Goal: Task Accomplishment & Management: Manage account settings

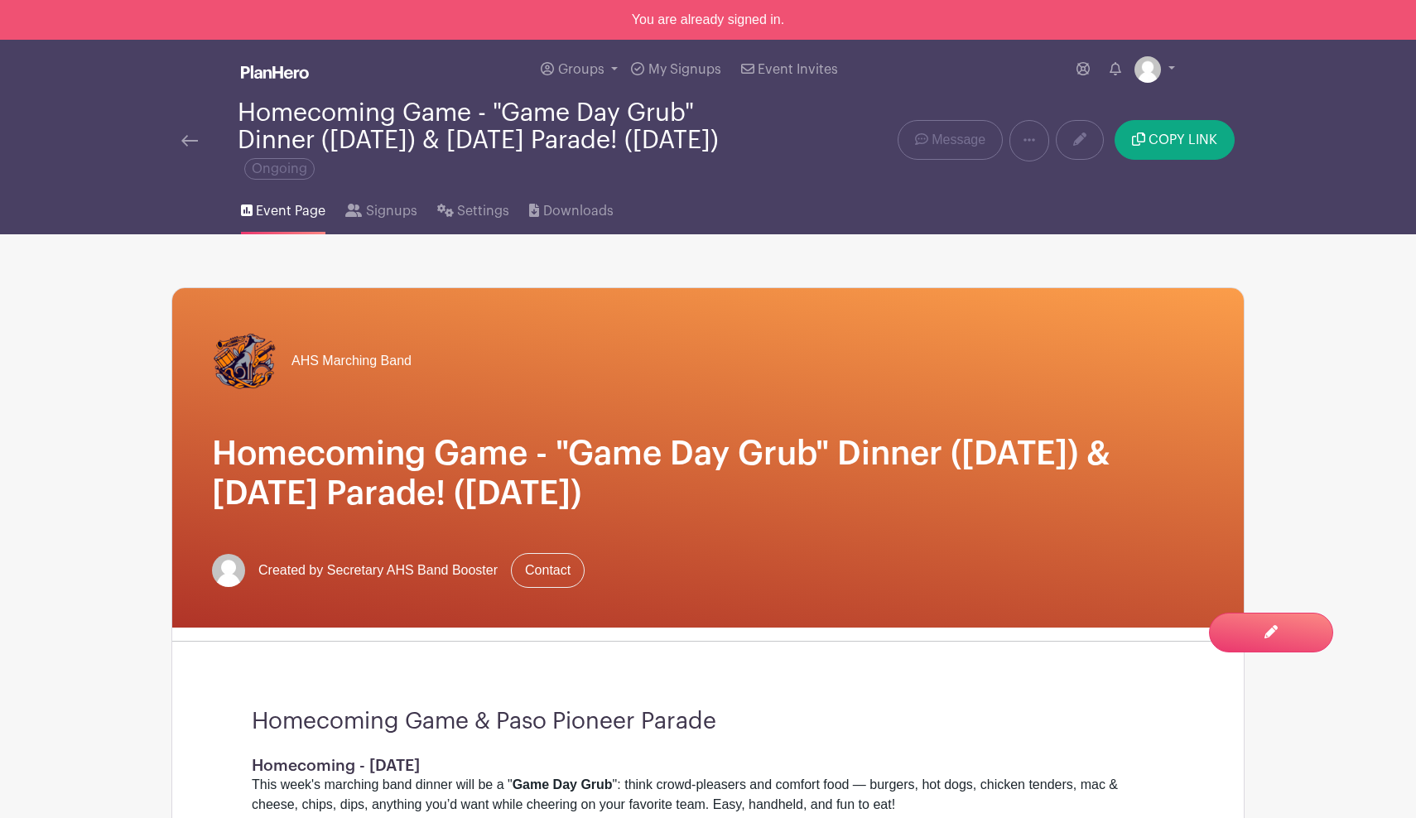
click at [983, 402] on div "AHS Marching Band Homecoming Game - "Game Day Grub" Dinner ([DATE]) & [DATE] Pa…" at bounding box center [708, 458] width 1072 height 340
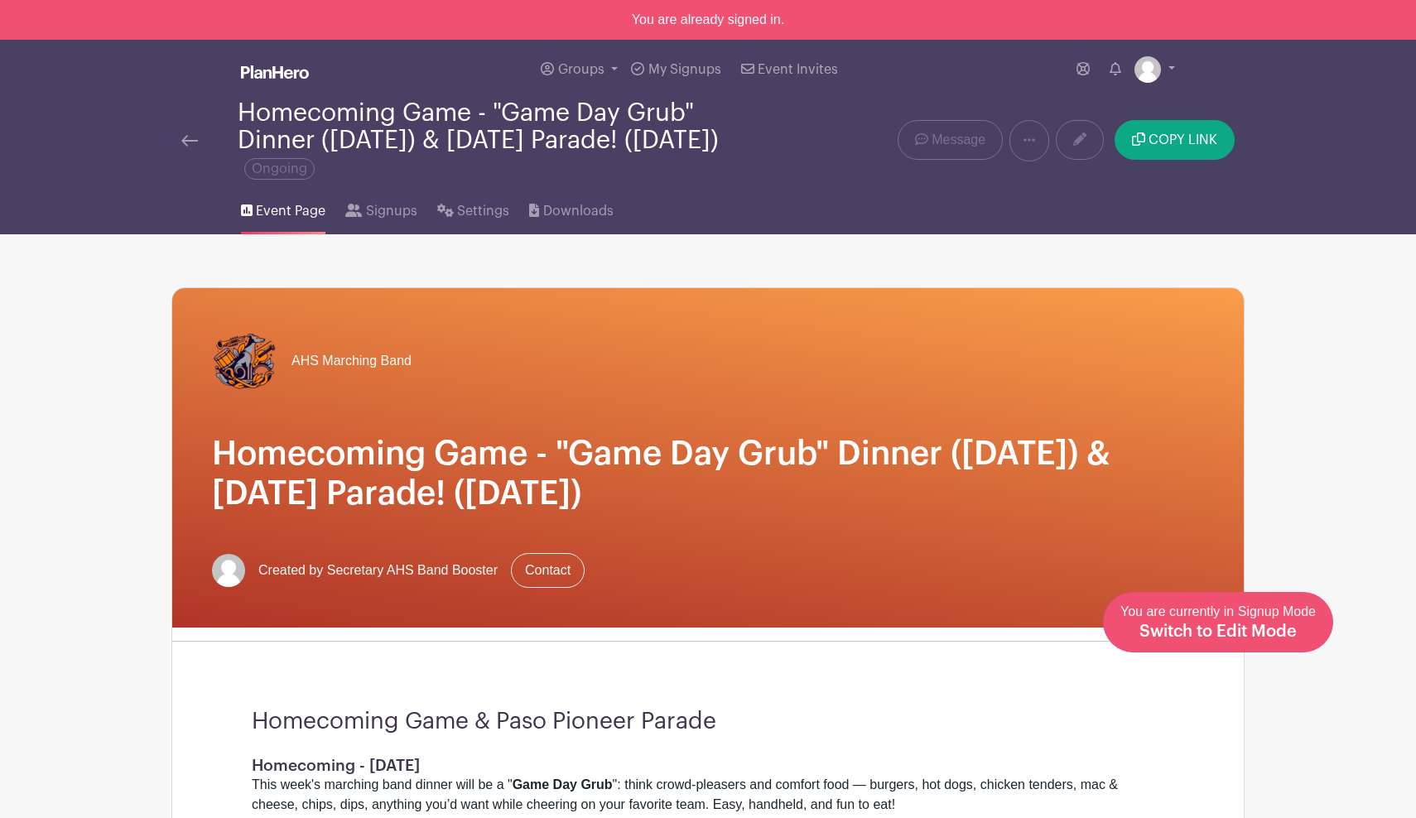
click at [1259, 625] on span "Switch to Edit Mode" at bounding box center [1218, 632] width 157 height 17
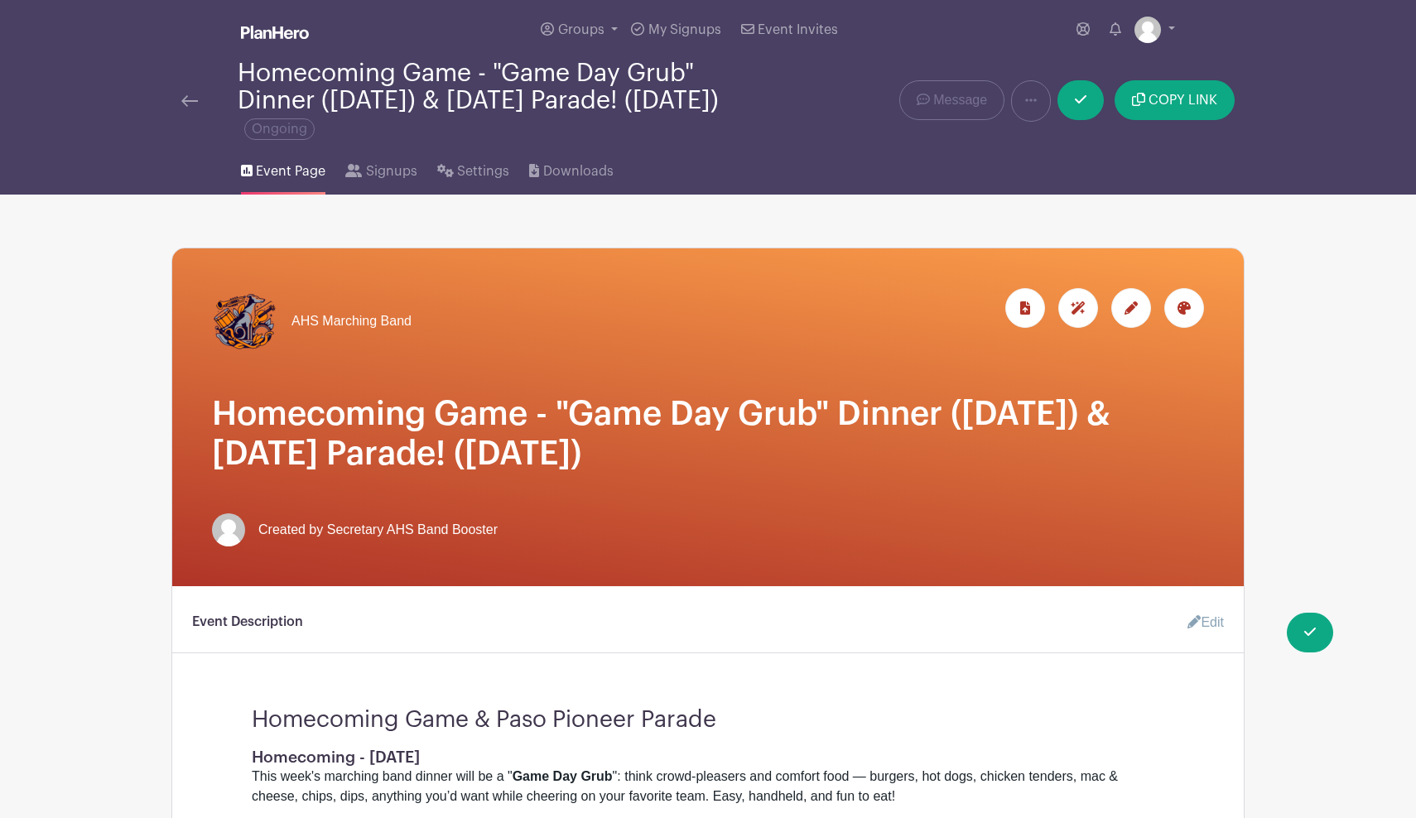
click at [1141, 318] on div at bounding box center [1132, 308] width 40 height 40
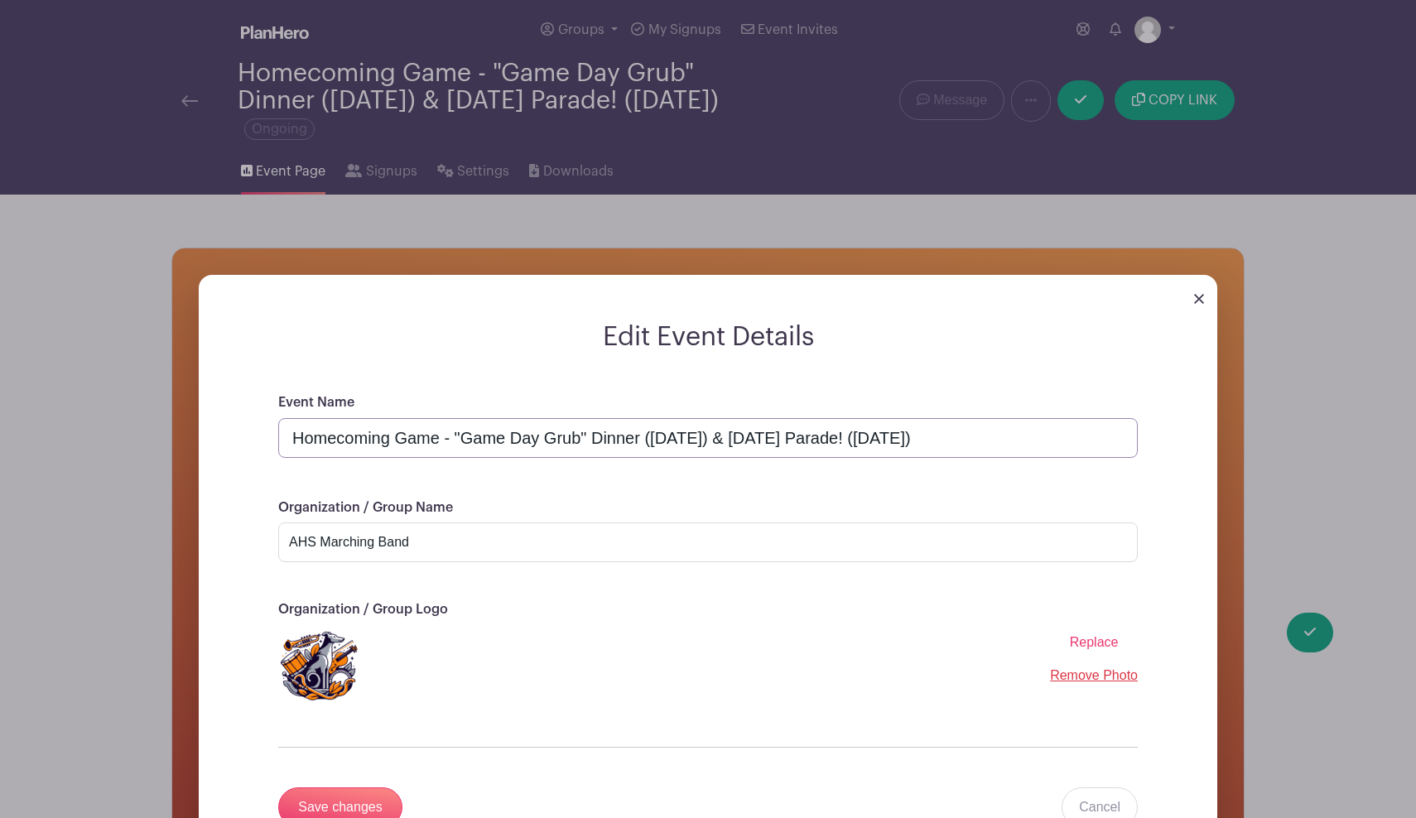
drag, startPoint x: 584, startPoint y: 439, endPoint x: 468, endPoint y: 432, distance: 116.2
click at [468, 432] on input "Homecoming Game - "Game Day Grub" Dinner ([DATE]) & [DATE] Parade! ([DATE])" at bounding box center [708, 438] width 860 height 40
type input "Homecoming Game - "Tailgate" Dinner ([DATE]) & [DATE] Parade! ([DATE])"
click at [556, 669] on div "Replace Remove Photo" at bounding box center [708, 666] width 860 height 83
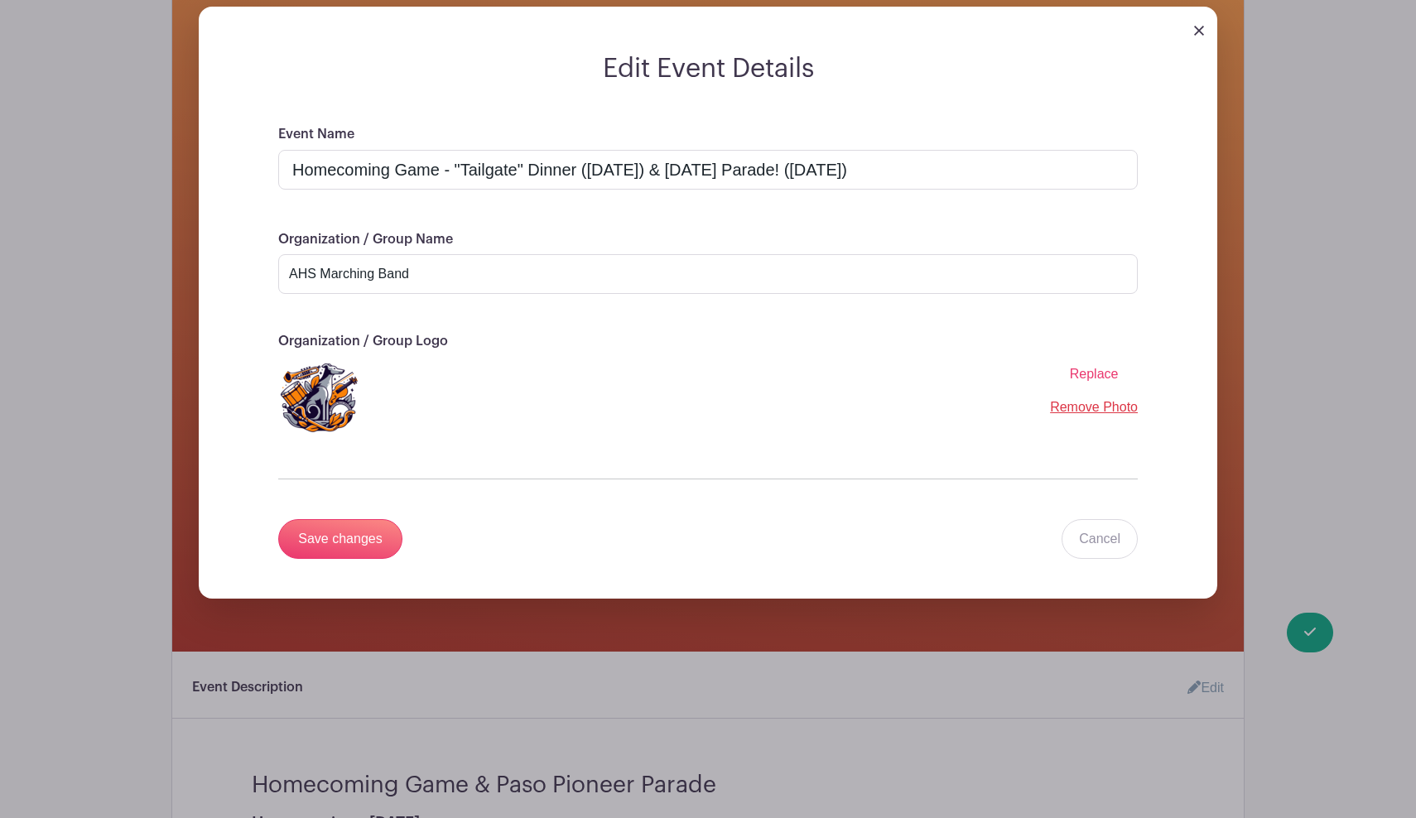
scroll to position [359, 0]
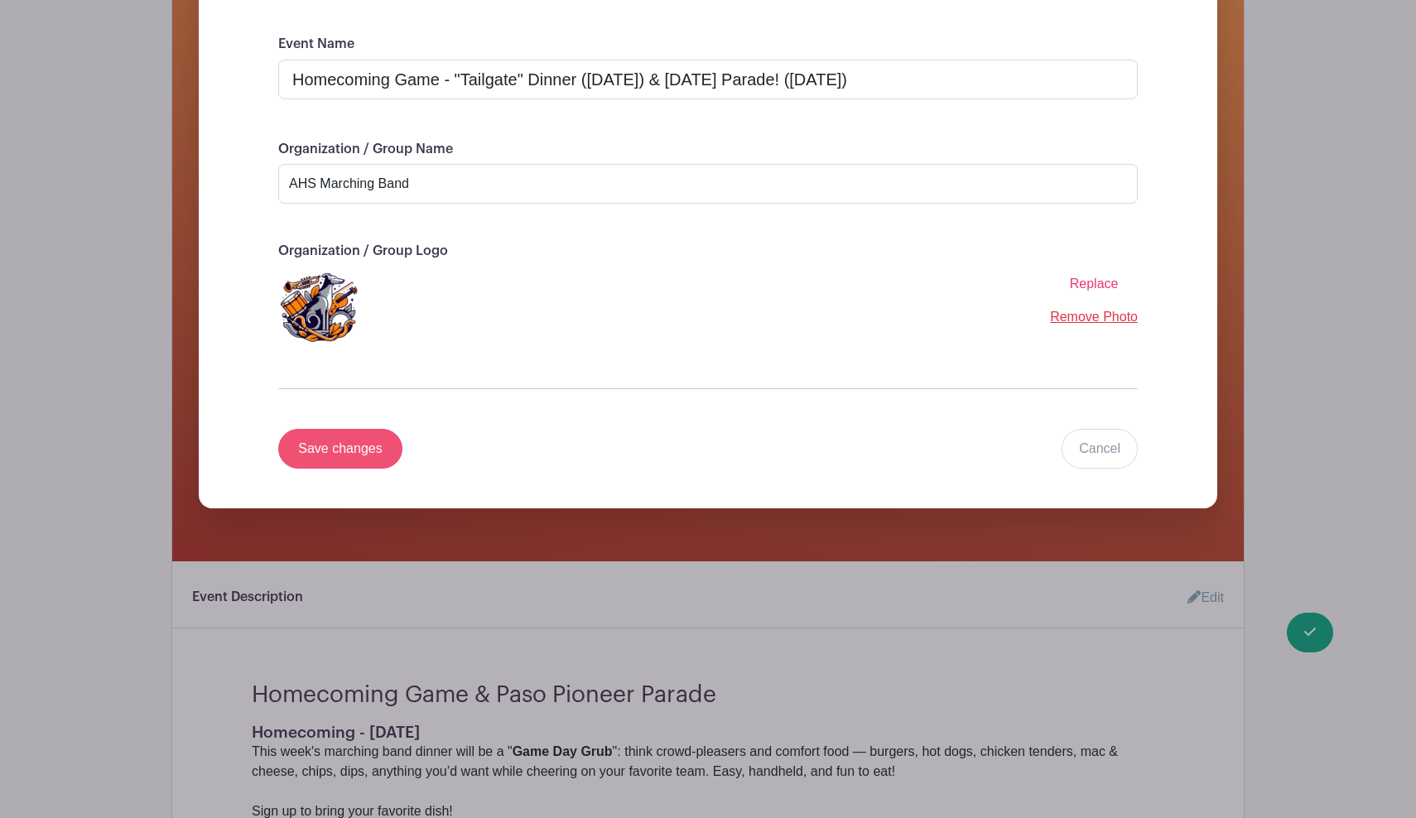
click at [334, 444] on input "Save changes" at bounding box center [340, 449] width 124 height 40
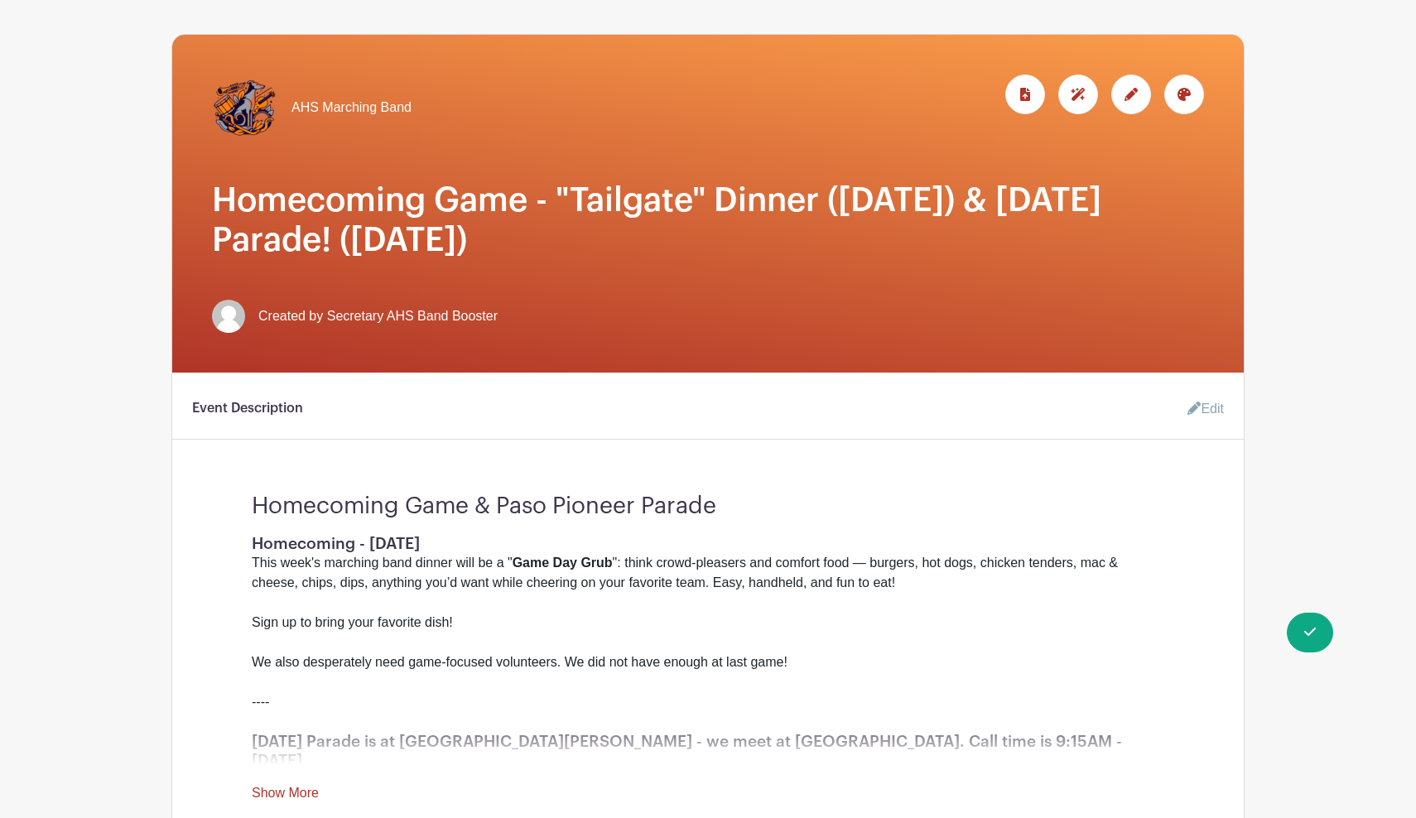
scroll to position [210, 0]
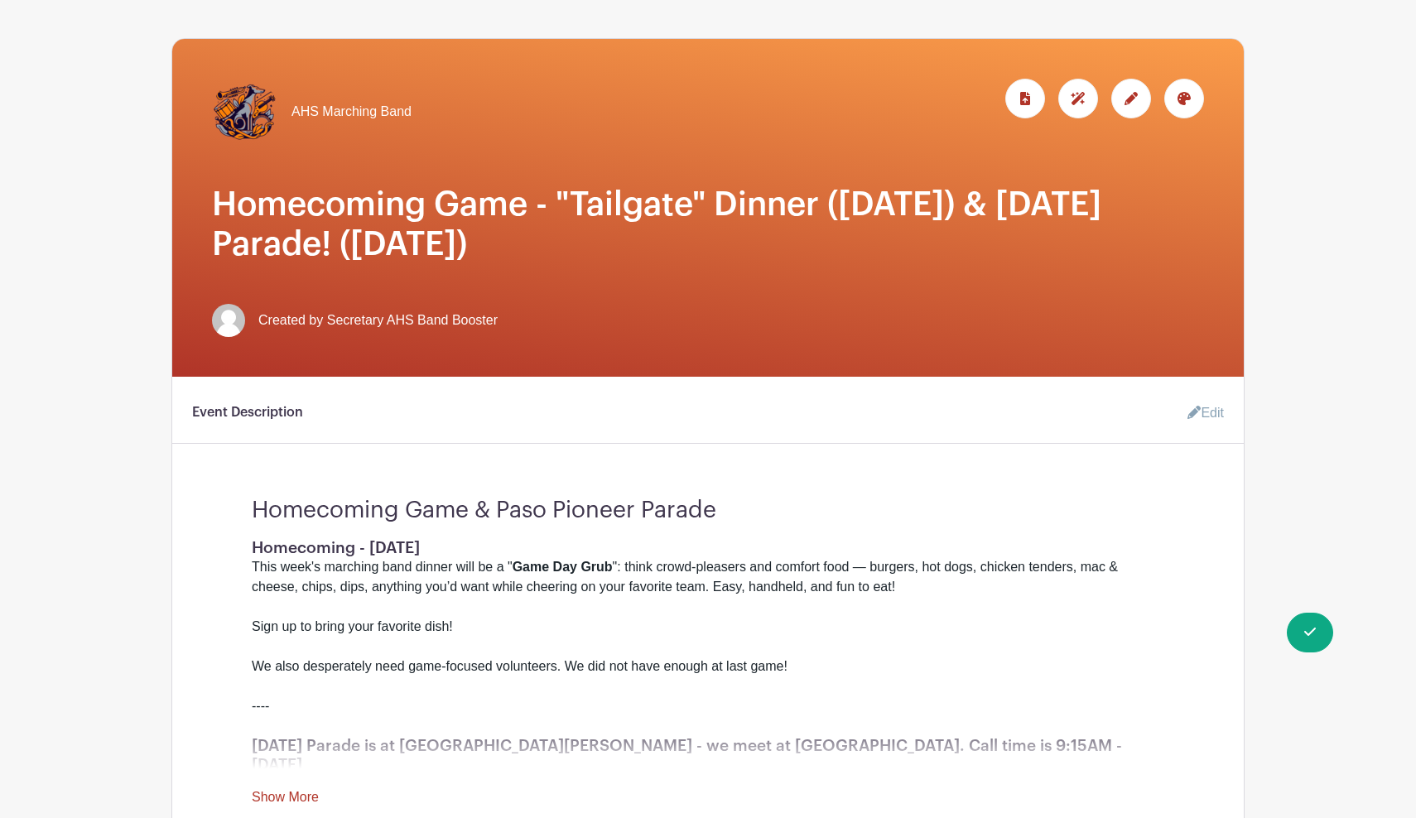
click at [1133, 105] on icon at bounding box center [1131, 98] width 13 height 13
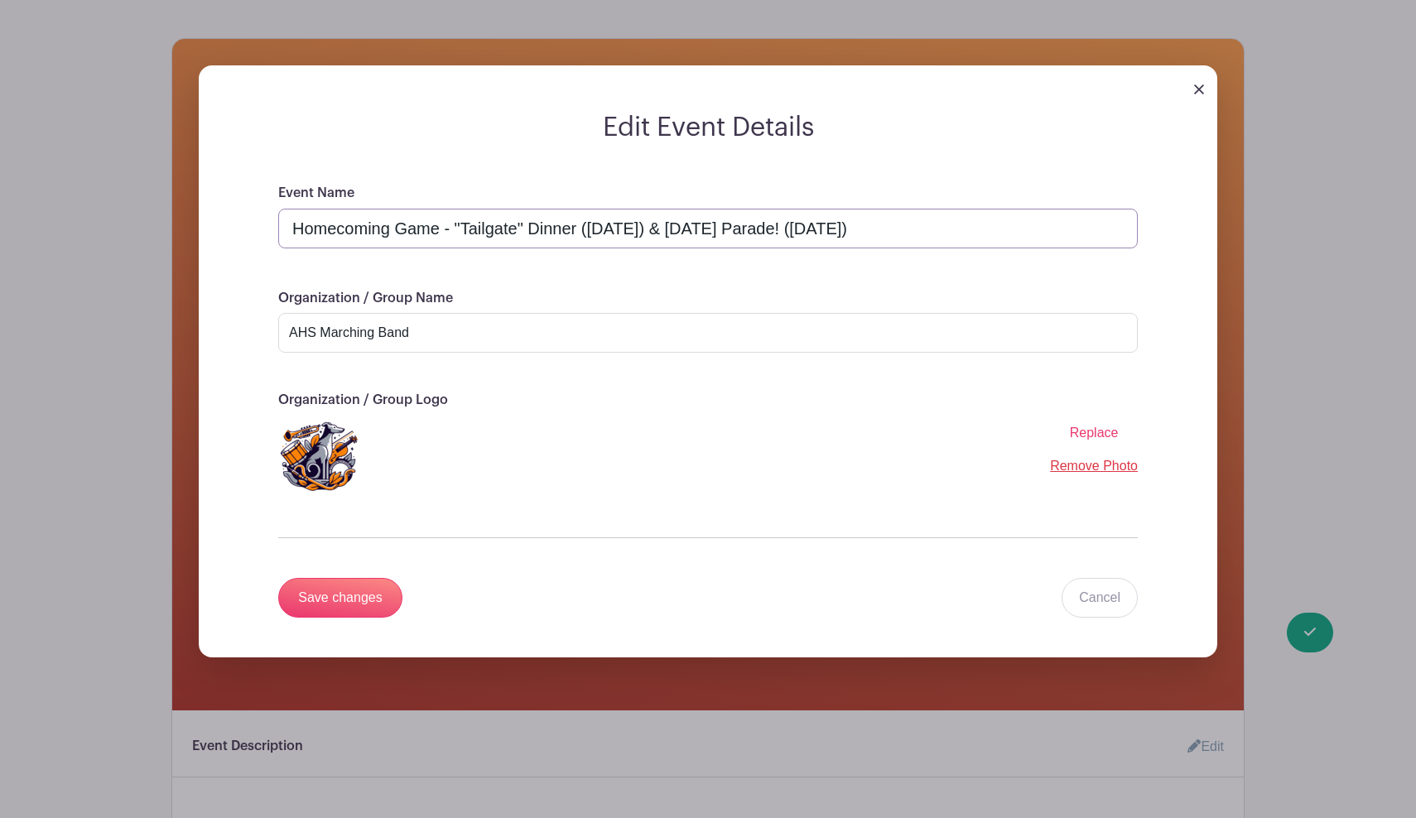
drag, startPoint x: 581, startPoint y: 232, endPoint x: 444, endPoint y: 232, distance: 136.7
click at [444, 232] on input "Homecoming Game - "Tailgate" Dinner ([DATE]) & [DATE] Parade! ([DATE])" at bounding box center [708, 229] width 860 height 40
type input "Homecoming Game & Tailgate ([DATE]) & [DATE] Parade! ([DATE])"
click at [364, 596] on input "Save changes" at bounding box center [340, 598] width 124 height 40
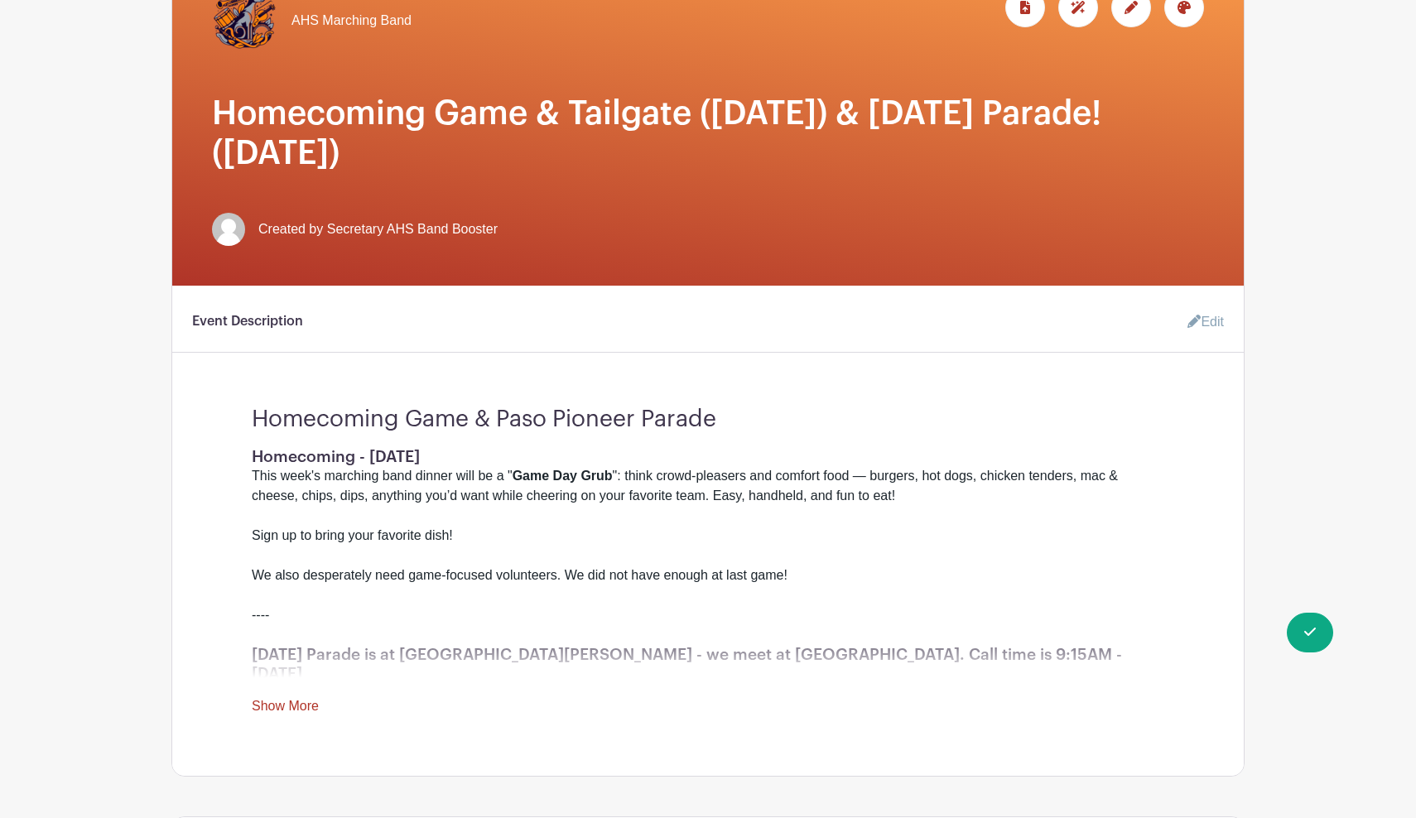
scroll to position [362, 0]
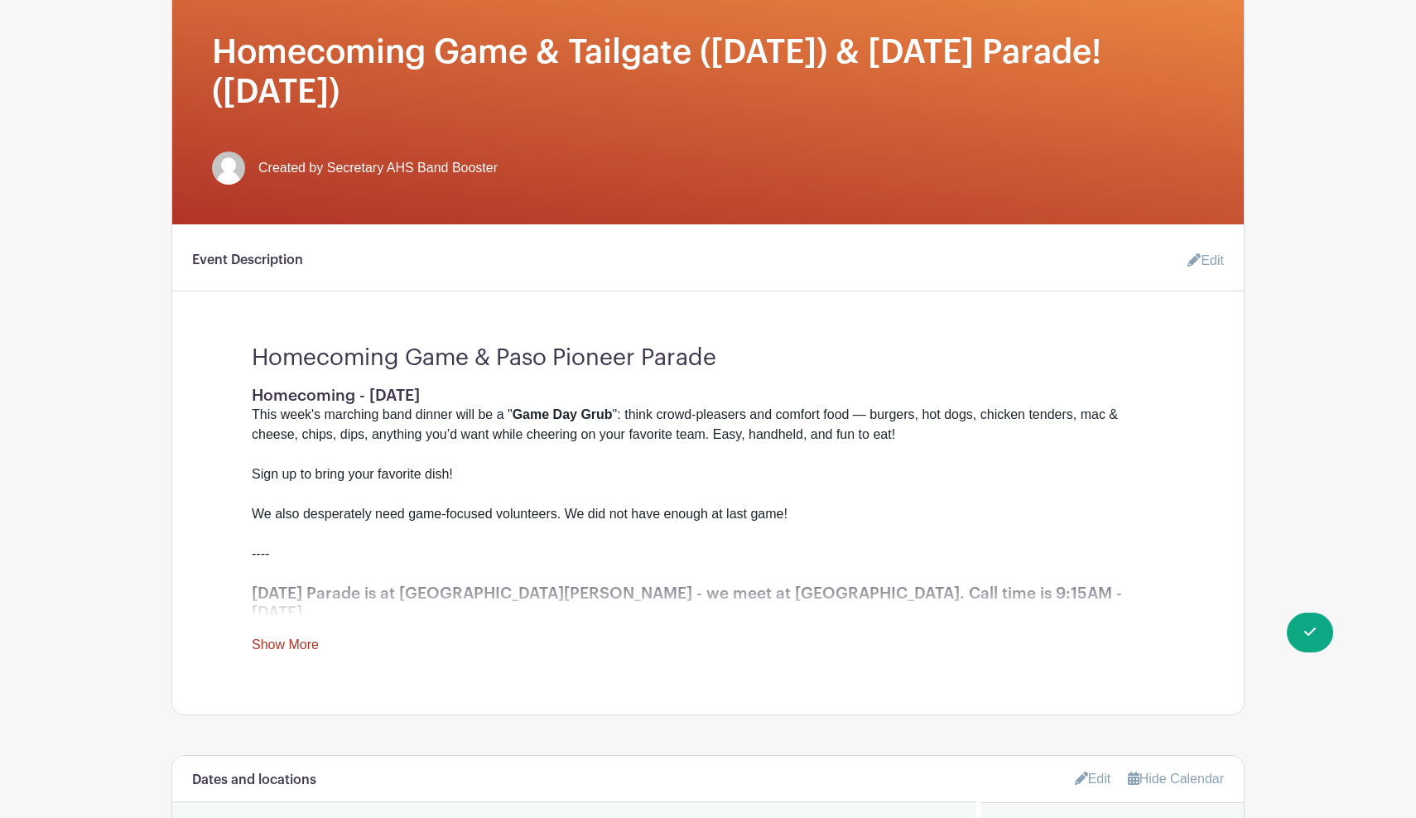
click at [1207, 262] on link "Edit" at bounding box center [1200, 260] width 50 height 33
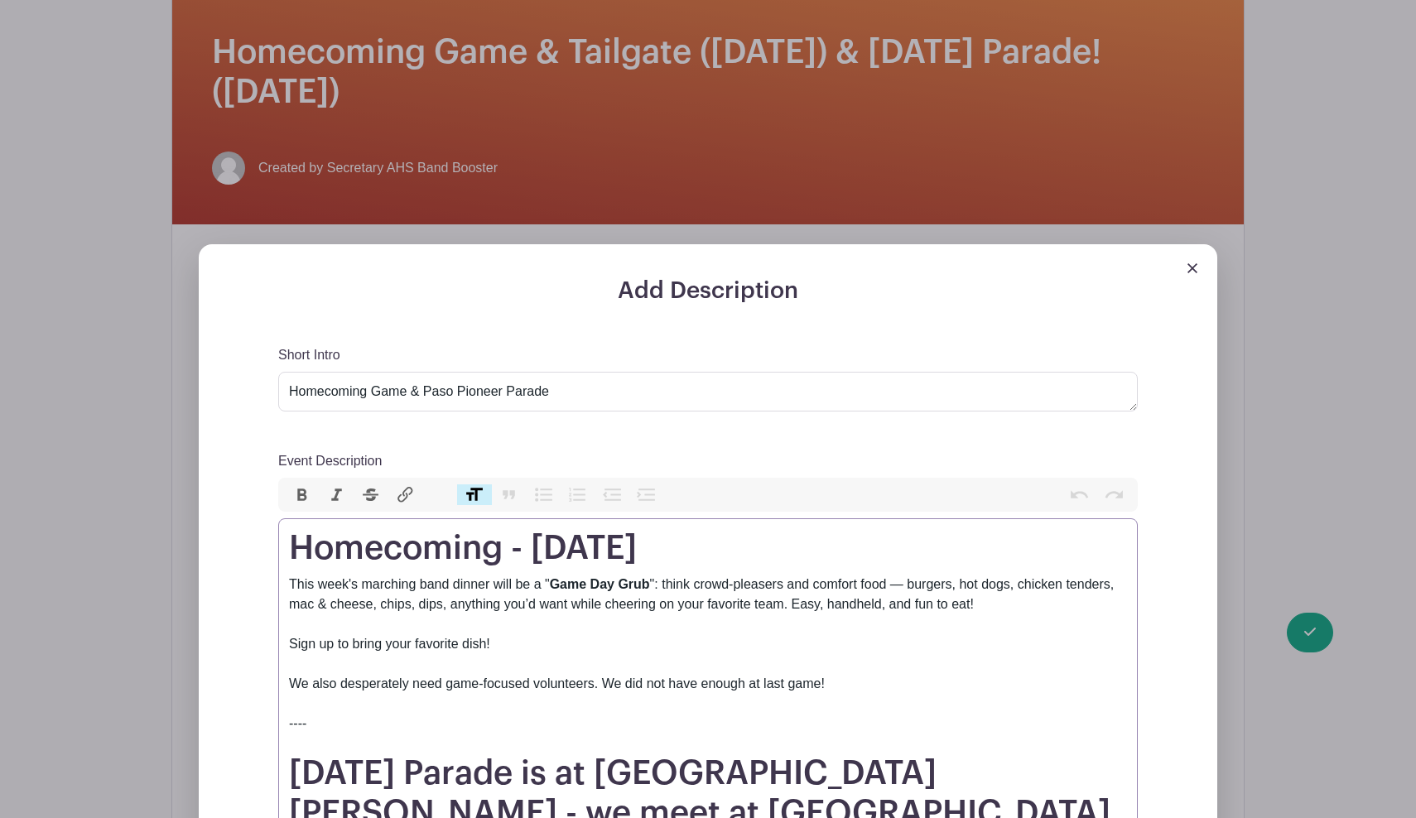
click at [553, 586] on strong "Game Day Grub" at bounding box center [600, 584] width 100 height 14
type trix-editor "<h1>Homecoming - [DATE]</h1><div>This week's marching band dinner will be a "<s…"
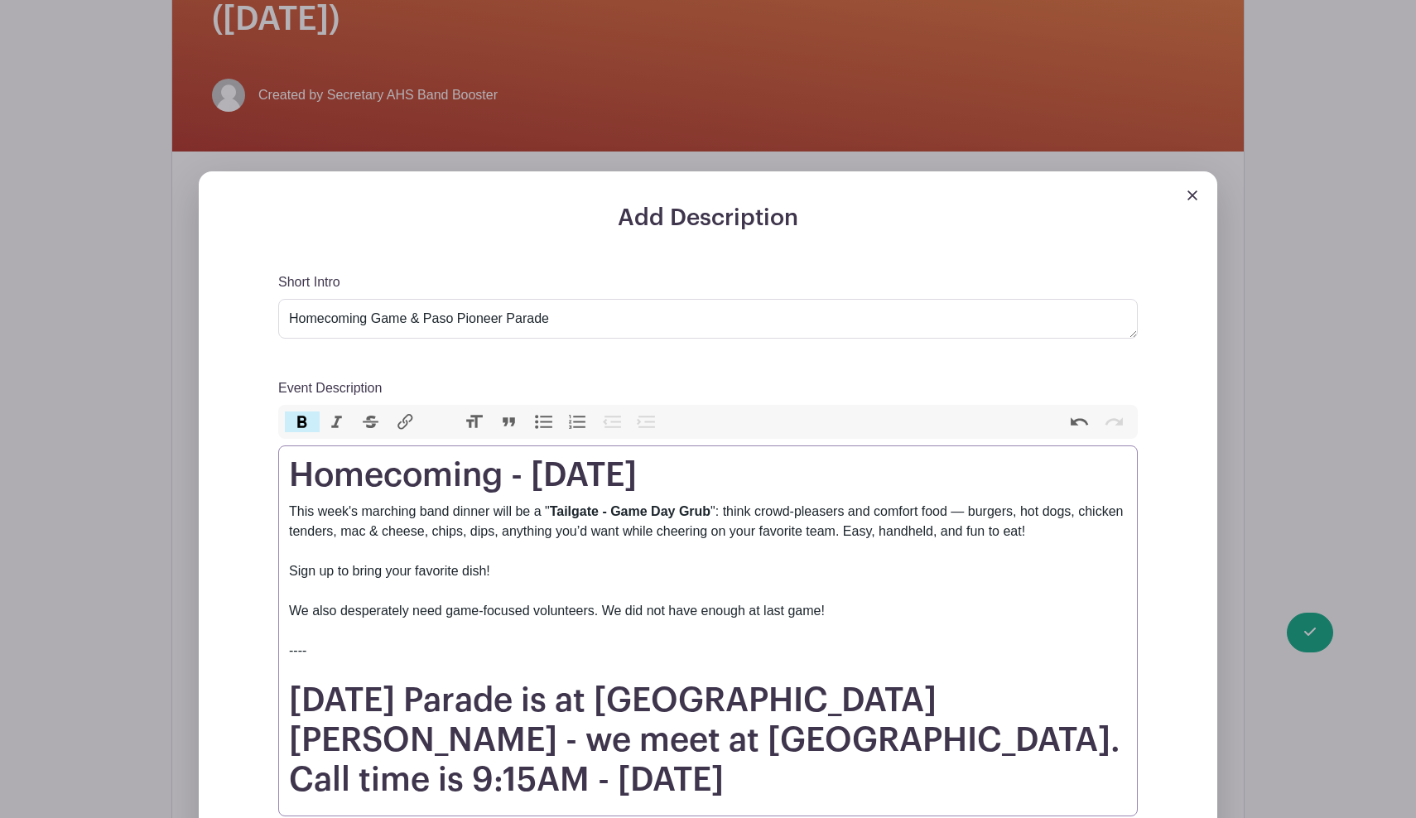
scroll to position [591, 0]
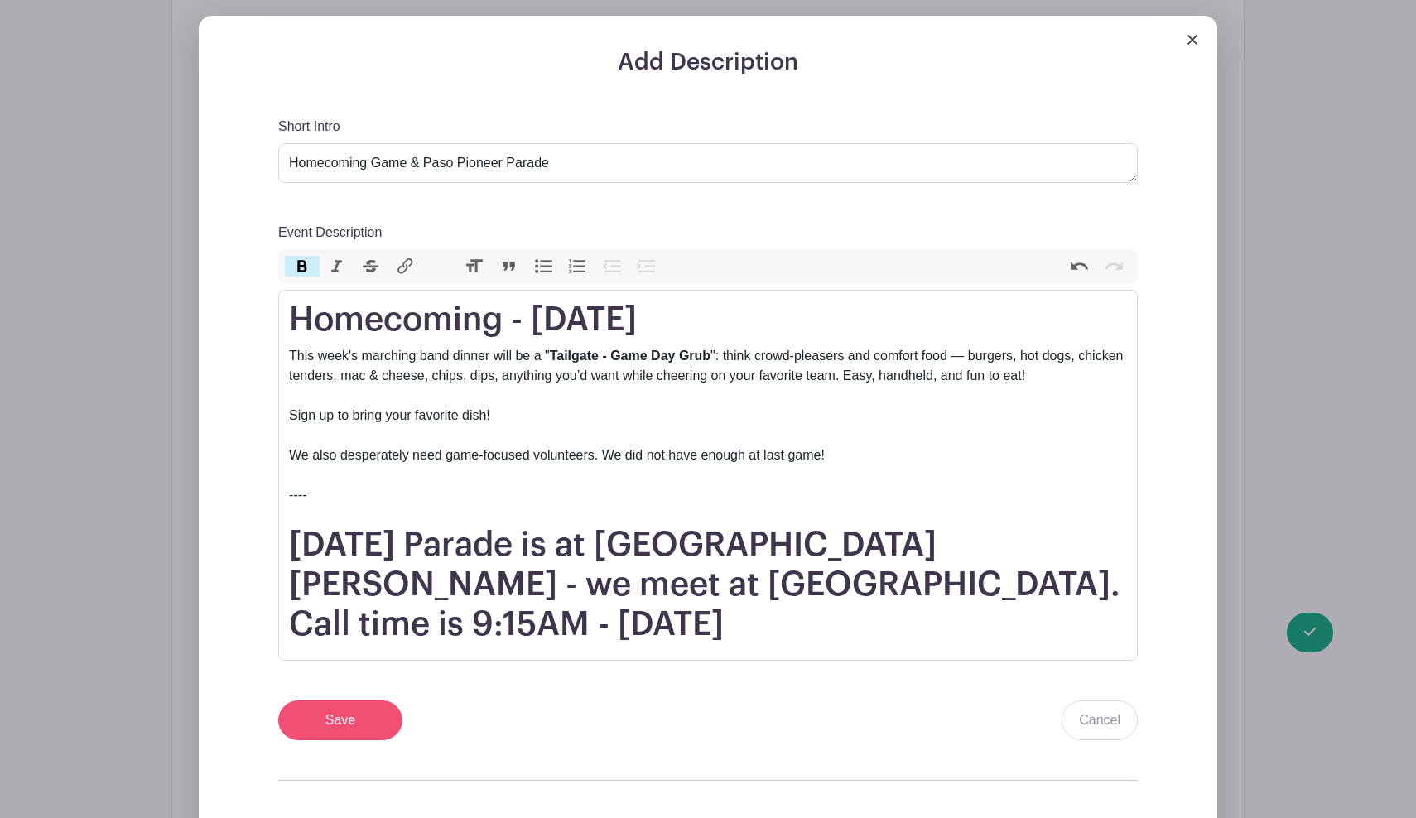
click at [325, 701] on input "Save" at bounding box center [340, 721] width 124 height 40
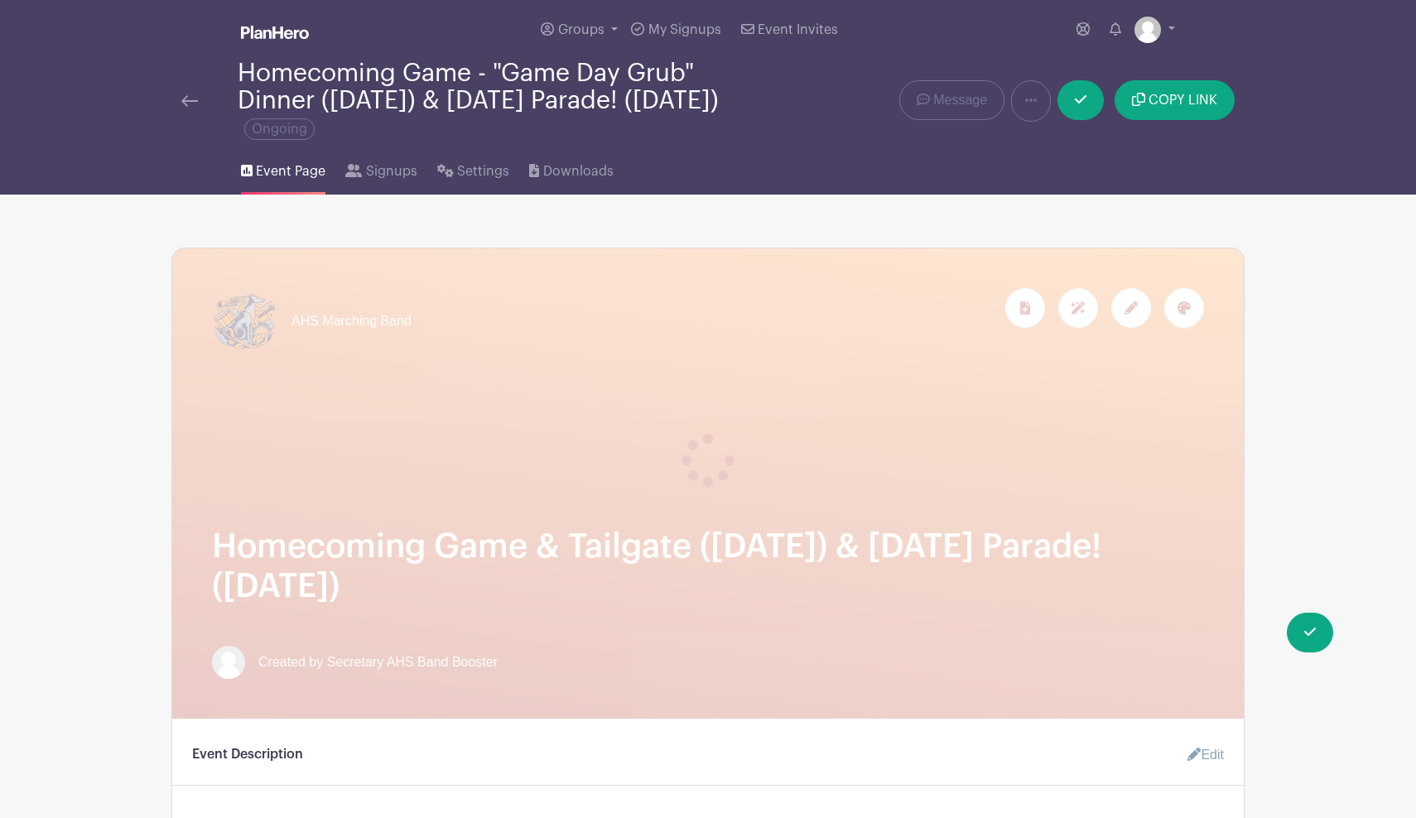
scroll to position [0, 0]
